Goal: Find specific page/section: Find specific page/section

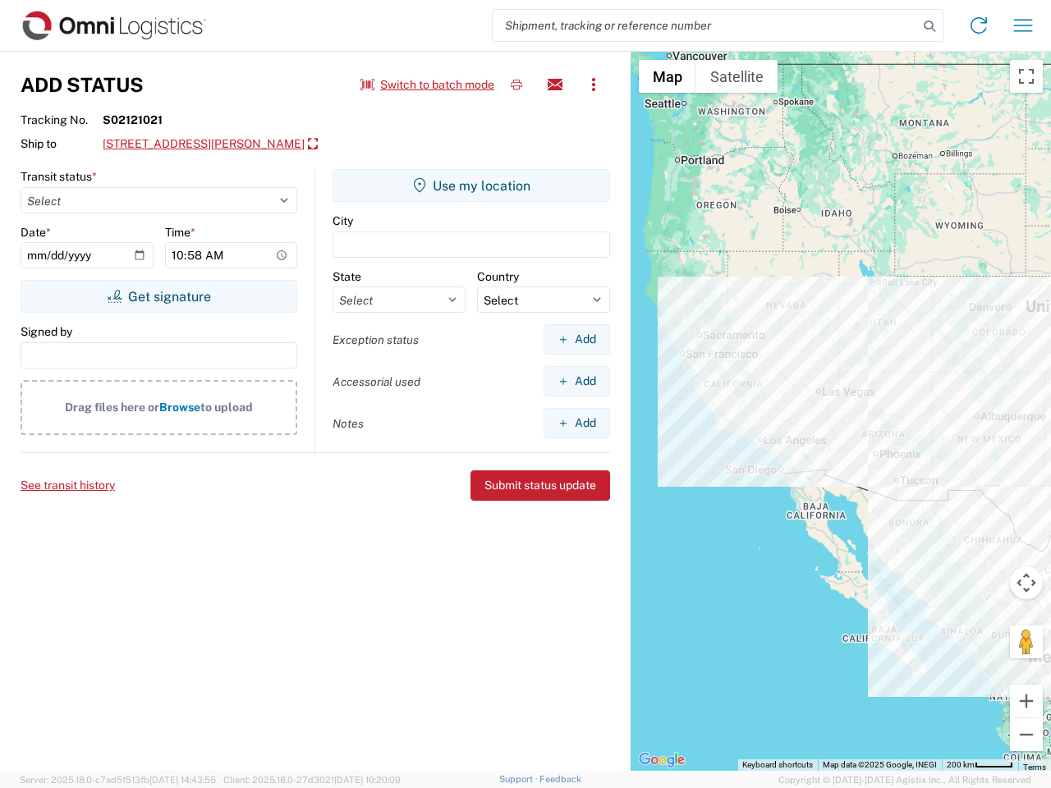
click at [705, 25] on input "search" at bounding box center [704, 25] width 425 height 31
click at [929, 26] on icon at bounding box center [929, 26] width 23 height 23
click at [978, 25] on icon at bounding box center [978, 25] width 26 height 26
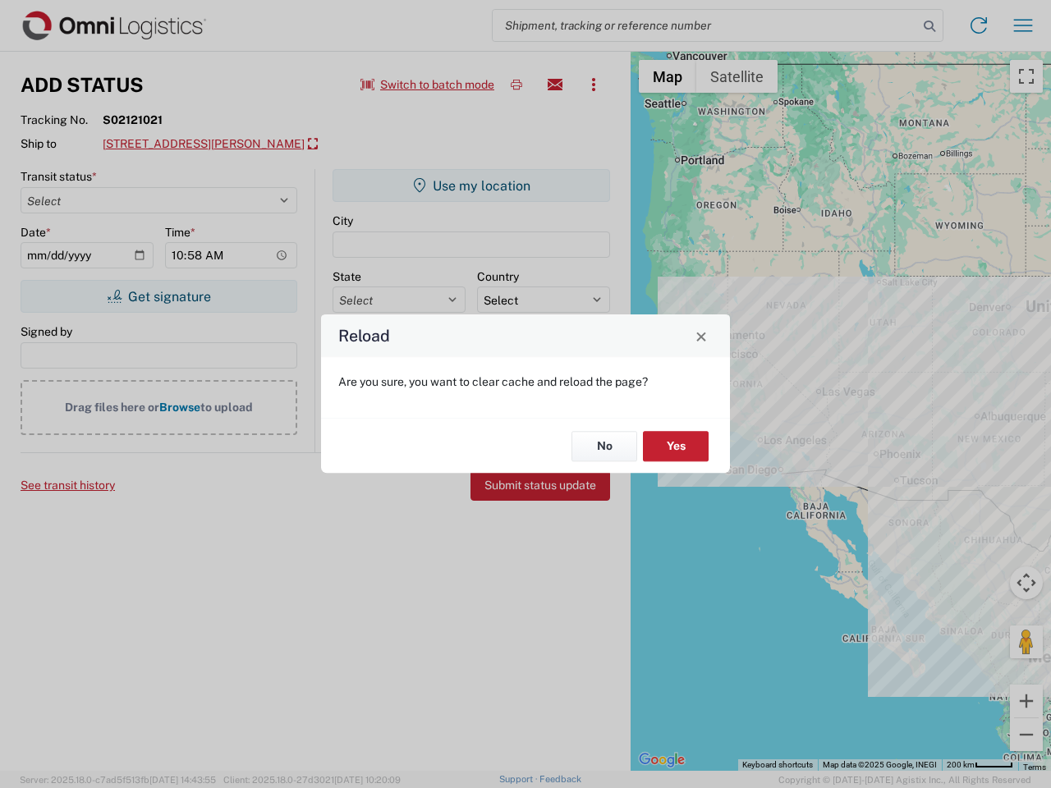
click at [1023, 25] on div "Reload Are you sure, you want to clear cache and reload the page? No Yes" at bounding box center [525, 394] width 1051 height 788
click at [428, 85] on div "Reload Are you sure, you want to clear cache and reload the page? No Yes" at bounding box center [525, 394] width 1051 height 788
click at [516, 85] on div "Reload Are you sure, you want to clear cache and reload the page? No Yes" at bounding box center [525, 394] width 1051 height 788
click at [555, 85] on div "Reload Are you sure, you want to clear cache and reload the page? No Yes" at bounding box center [525, 394] width 1051 height 788
click at [593, 85] on div "Reload Are you sure, you want to clear cache and reload the page? No Yes" at bounding box center [525, 394] width 1051 height 788
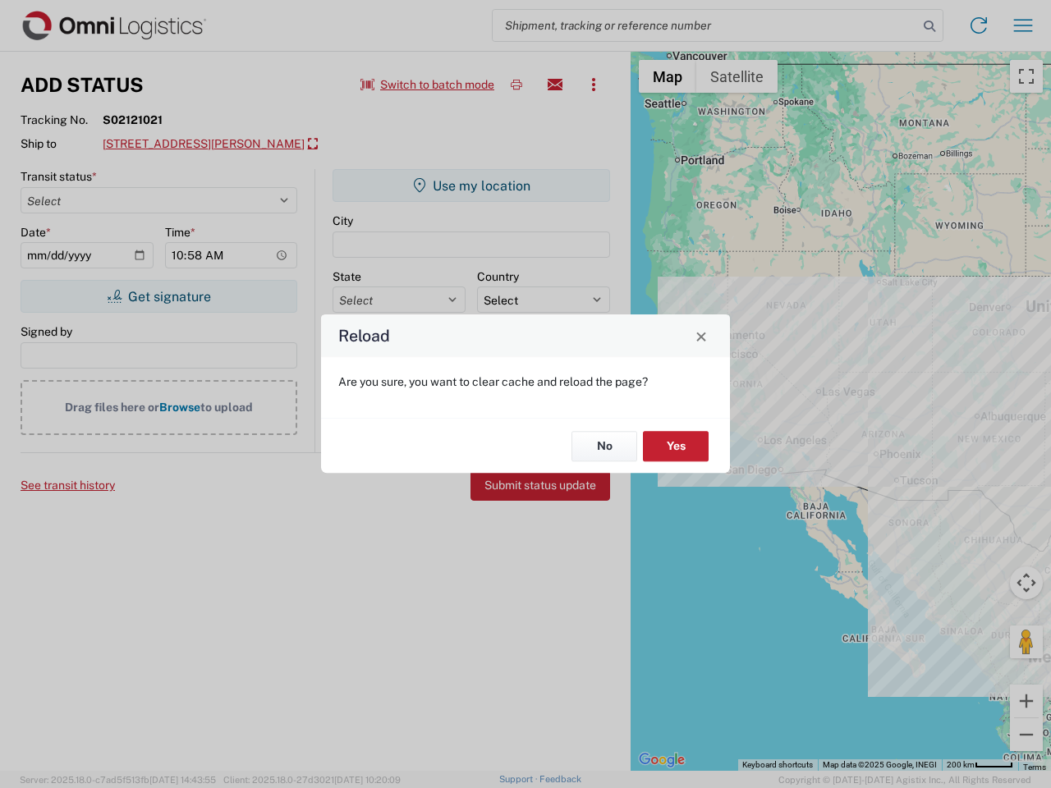
click at [273, 144] on div "Reload Are you sure, you want to clear cache and reload the page? No Yes" at bounding box center [525, 394] width 1051 height 788
click at [158, 296] on div "Reload Are you sure, you want to clear cache and reload the page? No Yes" at bounding box center [525, 394] width 1051 height 788
